Goal: Information Seeking & Learning: Learn about a topic

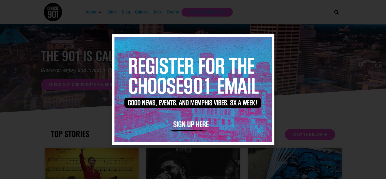
click at [268, 42] on icon "Close" at bounding box center [268, 41] width 4 height 4
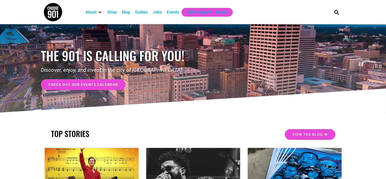
click at [386, 24] on div at bounding box center [193, 68] width 386 height 89
click at [169, 12] on div "Events" at bounding box center [173, 12] width 12 height 6
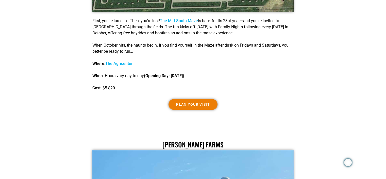
scroll to position [350, 0]
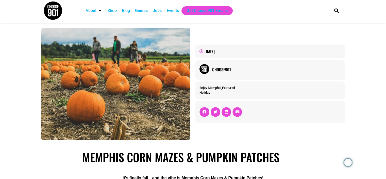
scroll to position [0, 0]
